Goal: Find specific page/section: Find specific page/section

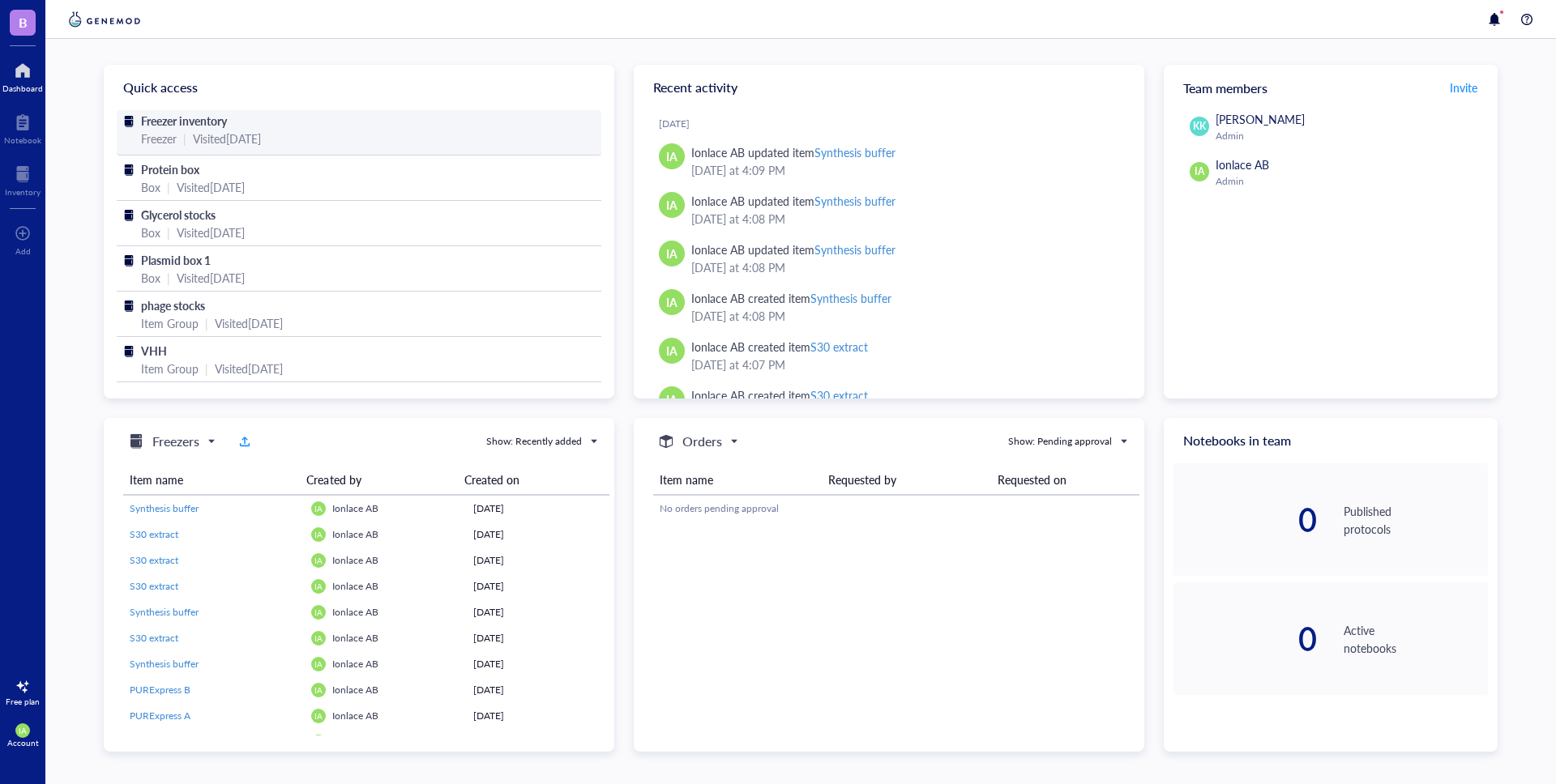
click at [185, 125] on span "Freezer inventory" at bounding box center [184, 120] width 86 height 16
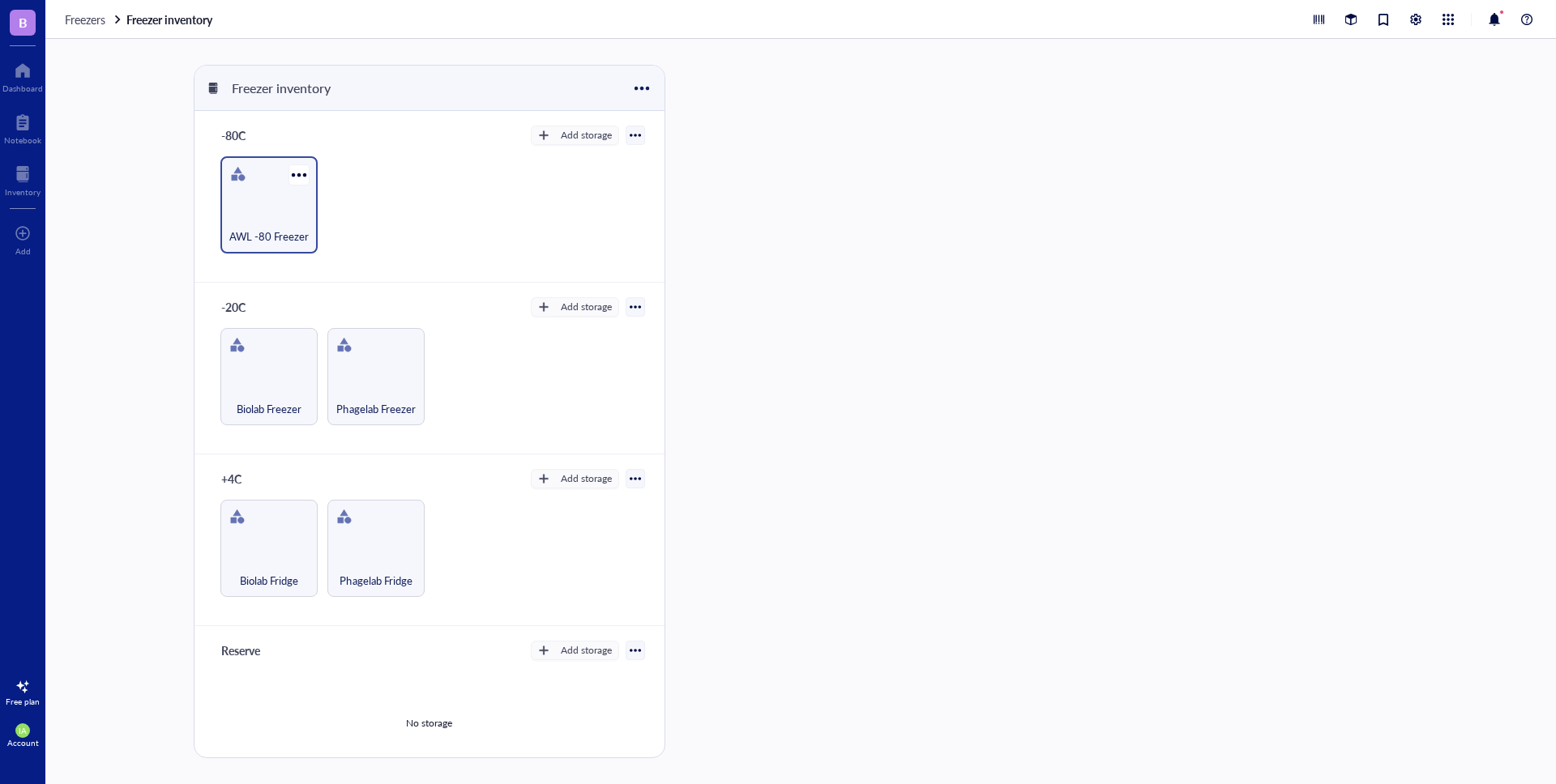
click at [253, 186] on div "AWL -80 Freezer" at bounding box center [268, 204] width 97 height 97
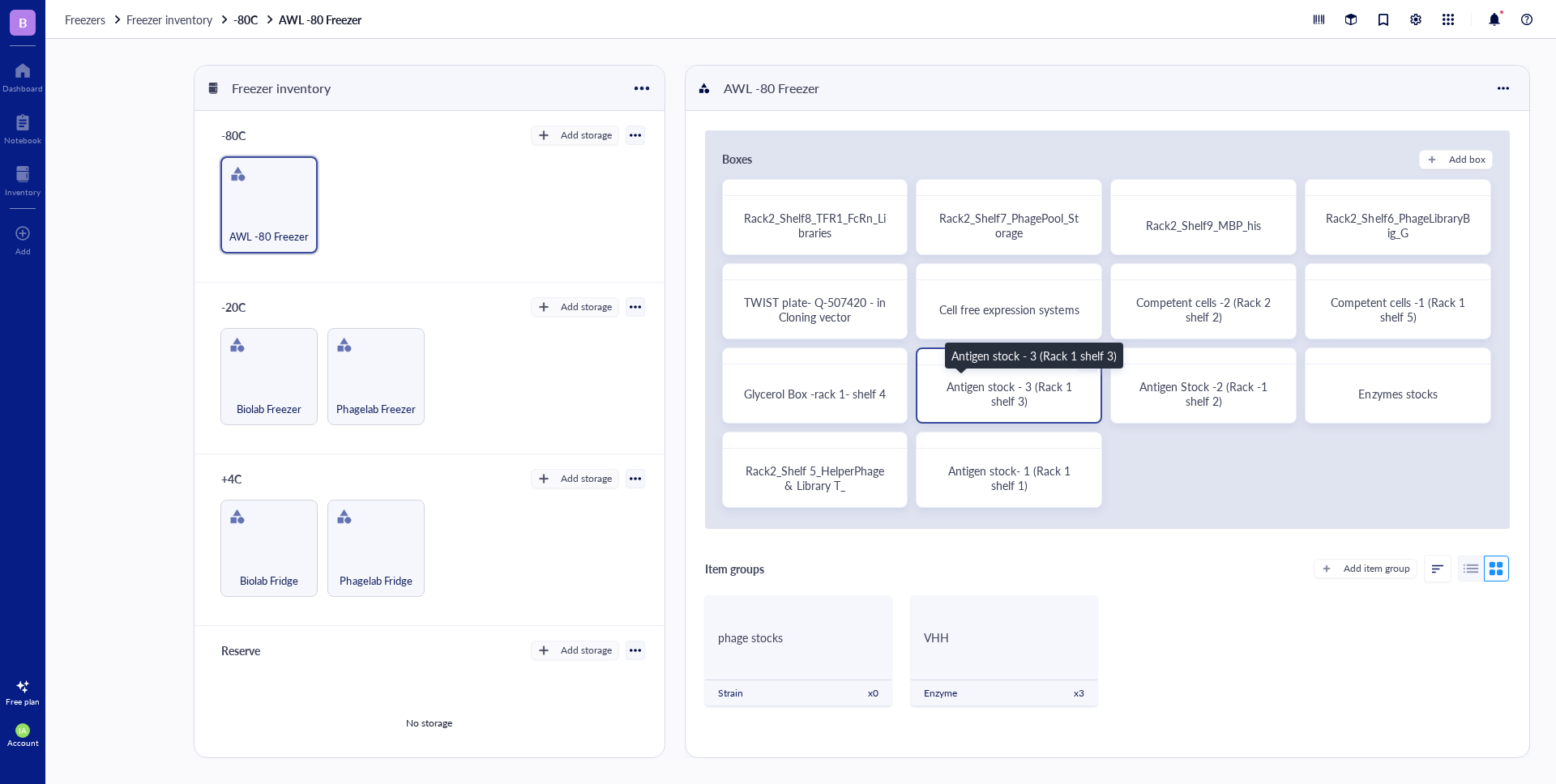
click at [1012, 399] on span "Antigen stock - 3 (Rack 1 shelf 3)" at bounding box center [1011, 393] width 129 height 31
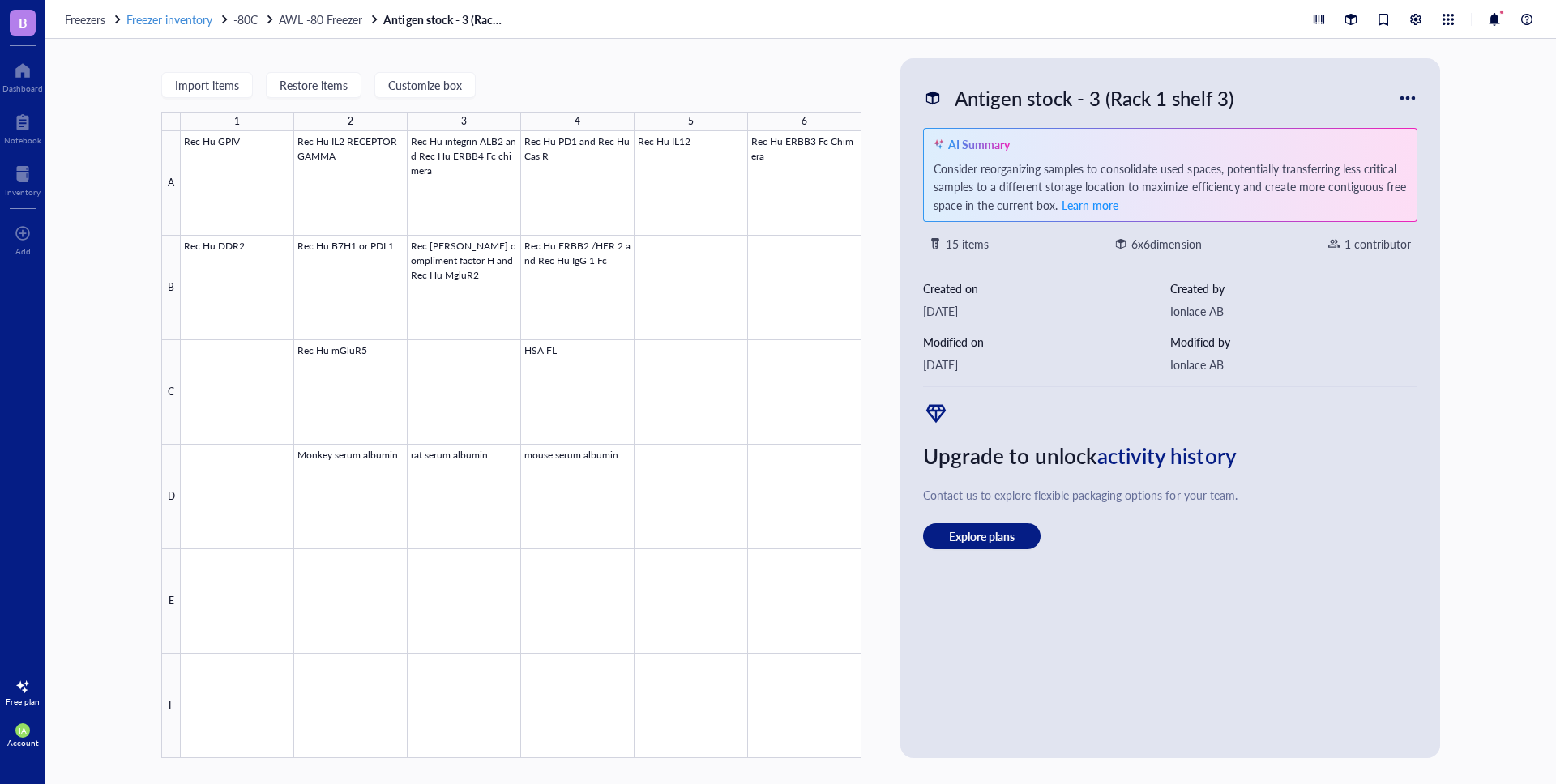
click at [230, 25] on div "Freezer inventory" at bounding box center [178, 19] width 104 height 14
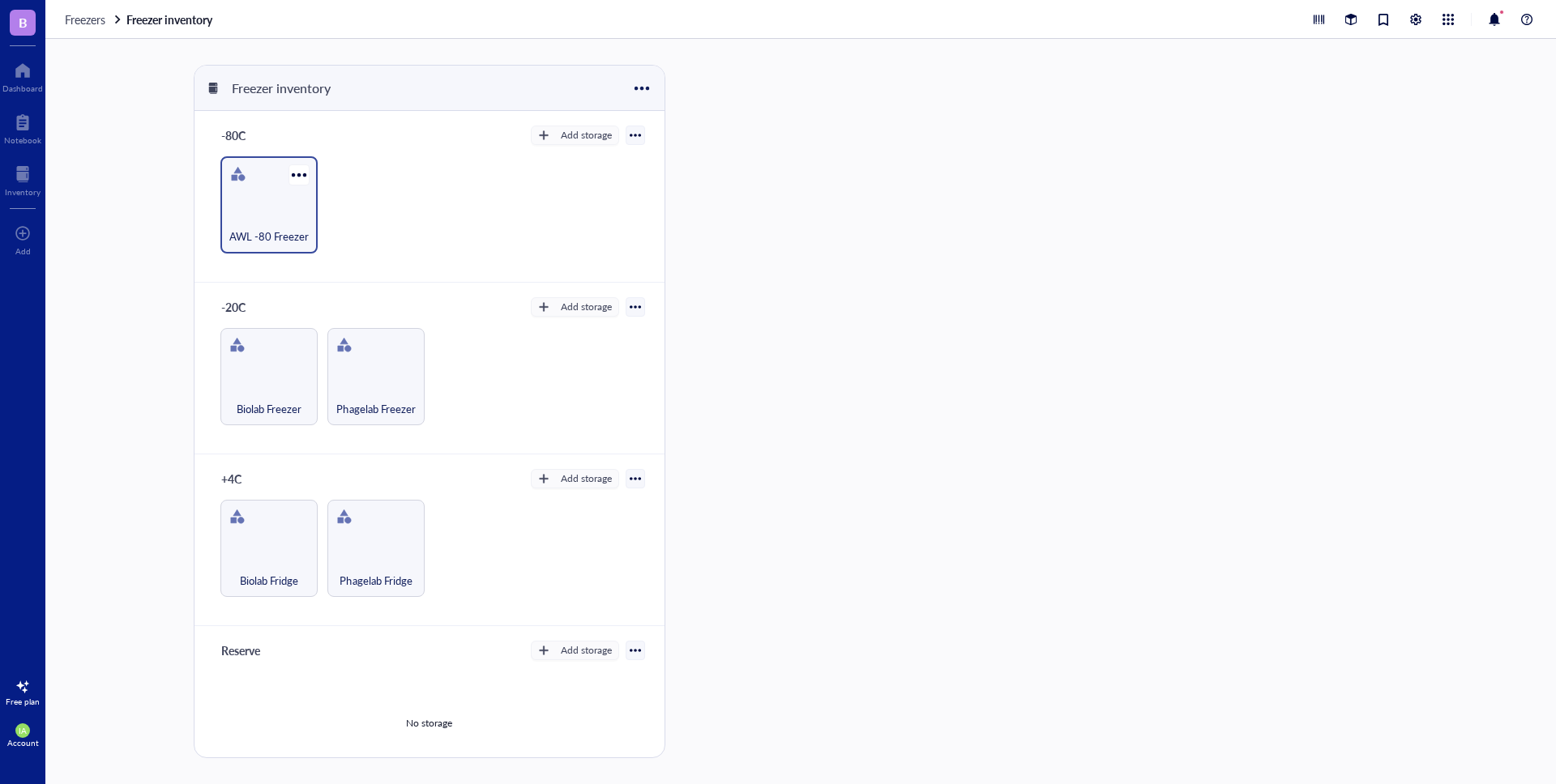
click at [249, 218] on div "AWL -80 Freezer" at bounding box center [269, 228] width 81 height 36
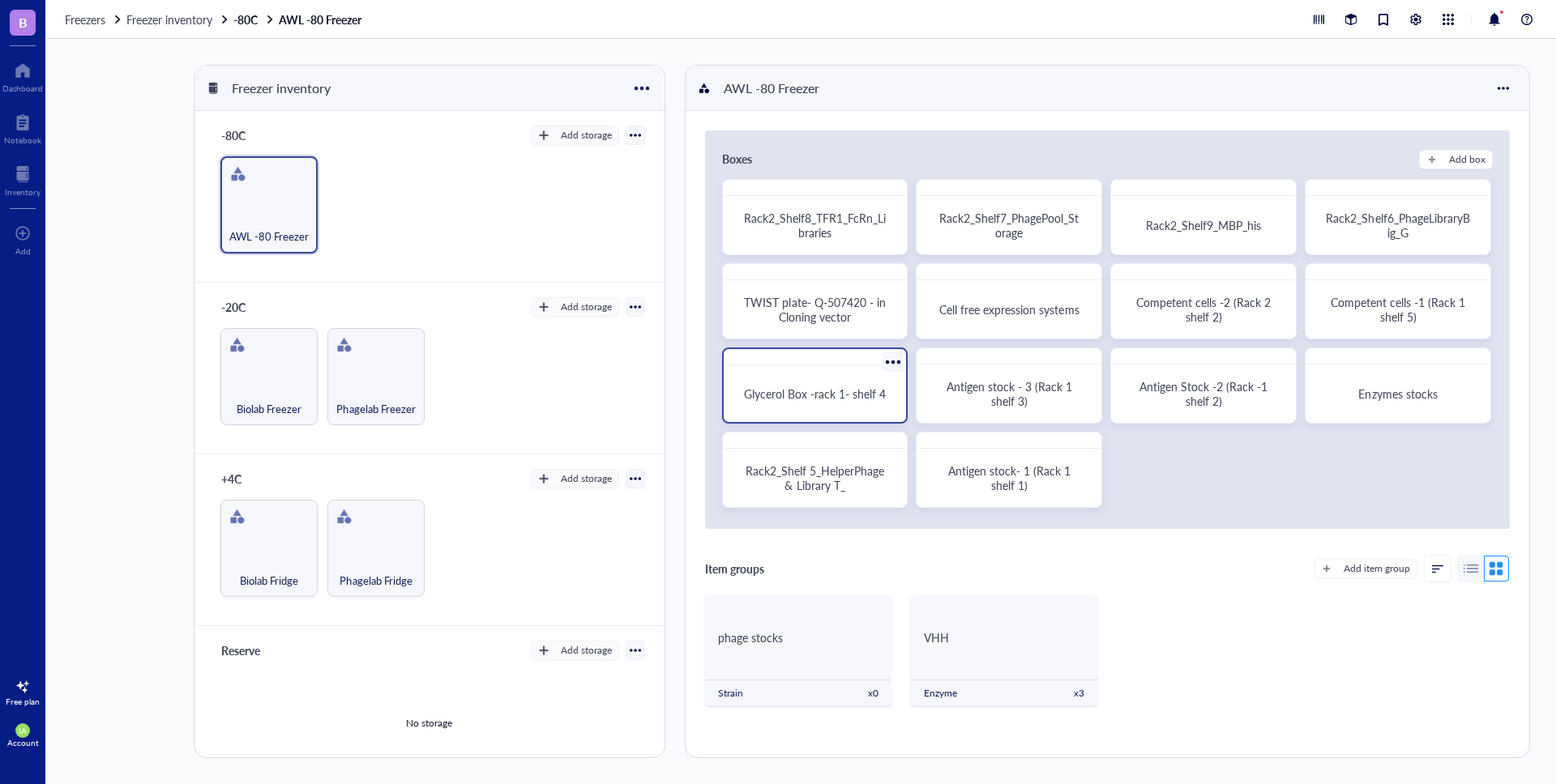
click at [816, 393] on span "Glycerol Box -rack 1- shelf 4" at bounding box center [814, 393] width 142 height 16
